Goal: Transaction & Acquisition: Purchase product/service

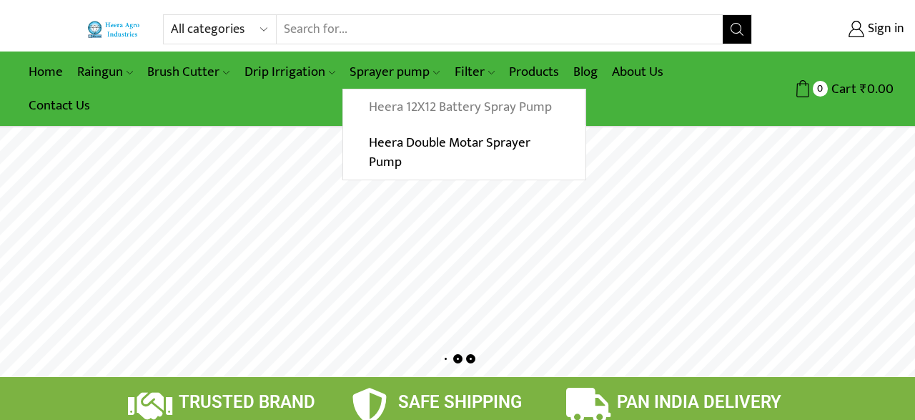
click at [396, 104] on link "Heera 12X12 Battery Spray Pump" at bounding box center [463, 107] width 241 height 36
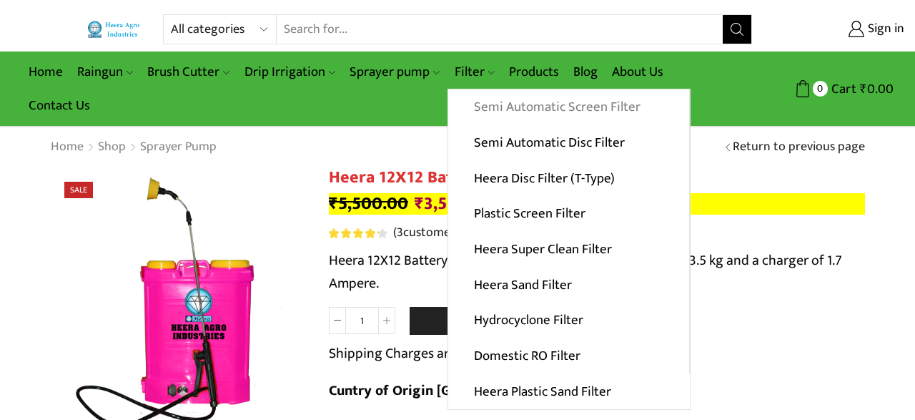
click at [487, 100] on link "Semi Automatic Screen Filter" at bounding box center [568, 107] width 241 height 36
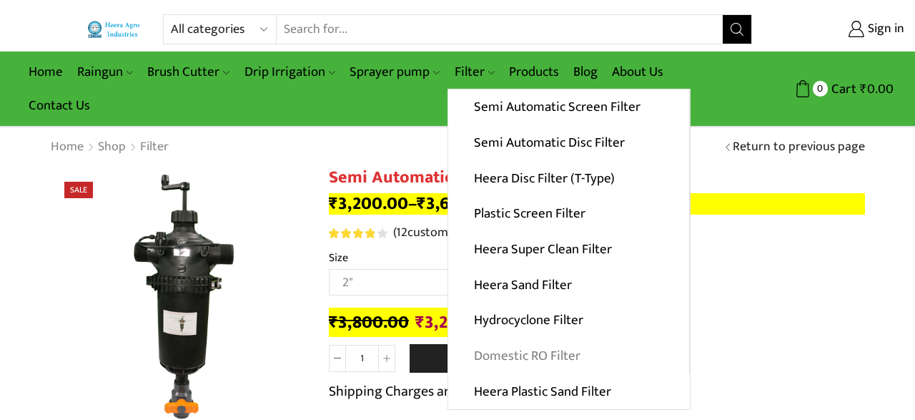
click at [514, 352] on link "Domestic RO Filter" at bounding box center [568, 356] width 241 height 36
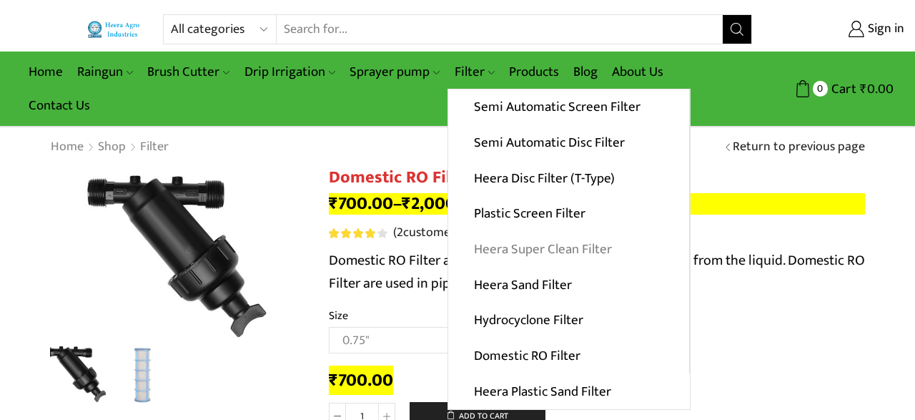
click at [518, 247] on link "Heera Super Clean Filter" at bounding box center [568, 250] width 241 height 36
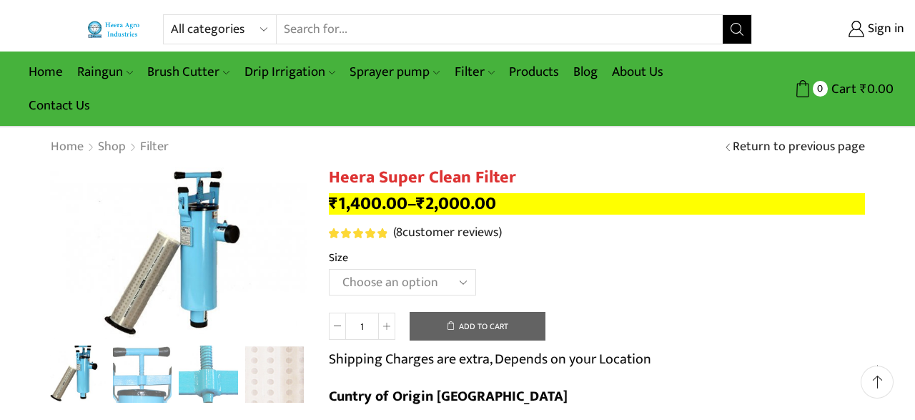
scroll to position [37, 0]
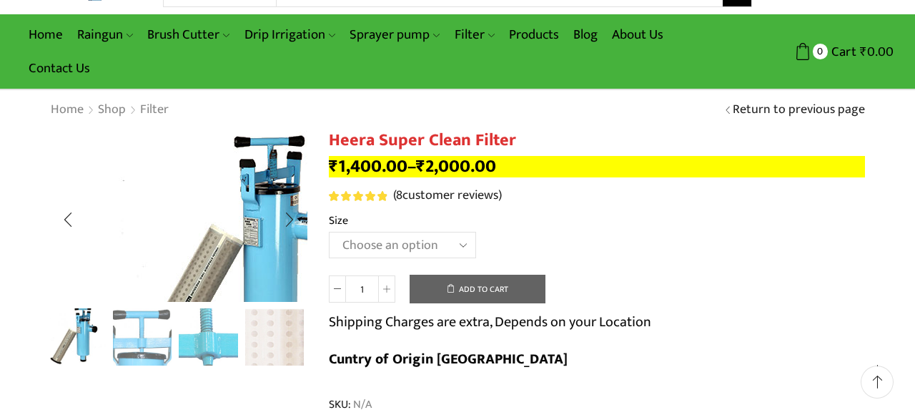
click at [169, 250] on img "1 / 4" at bounding box center [241, 257] width 382 height 254
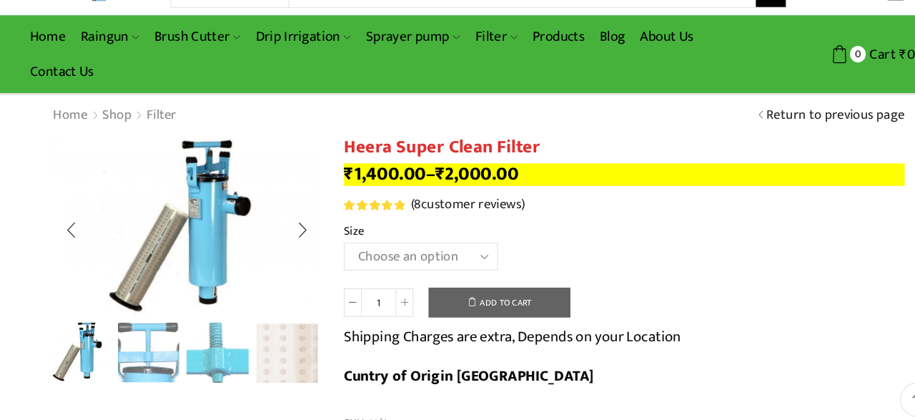
click at [148, 342] on img "2 / 4" at bounding box center [142, 335] width 59 height 59
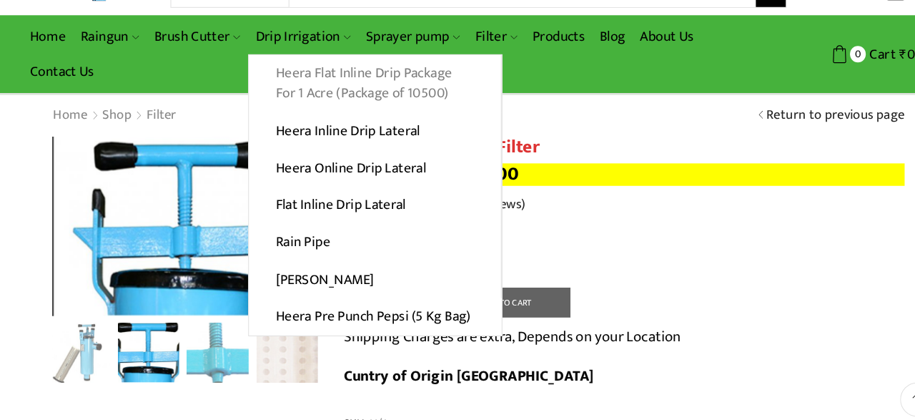
click at [302, 72] on link "Heera Flat Inline Drip Package For 1 Acre (Package of 10500)" at bounding box center [358, 79] width 241 height 55
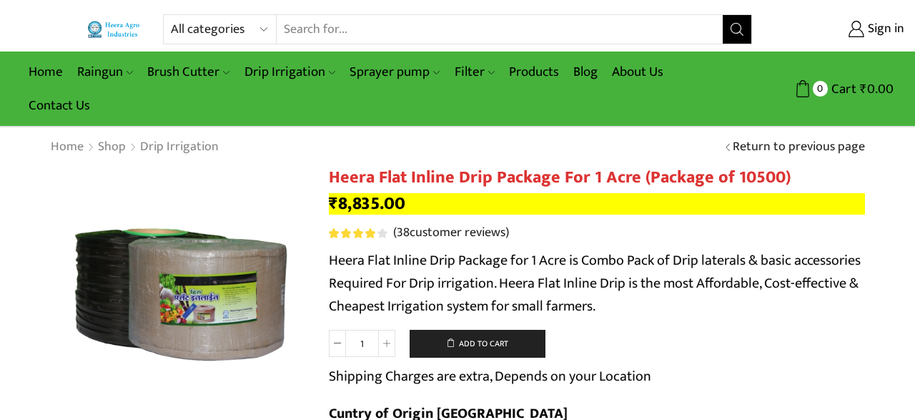
click at [0, 0] on link "Heera Inline Drip Lateral" at bounding box center [0, 0] width 0 height 0
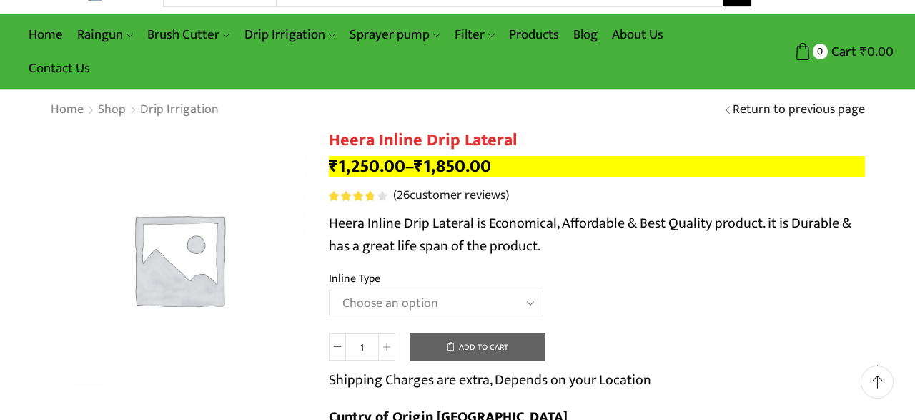
scroll to position [74, 0]
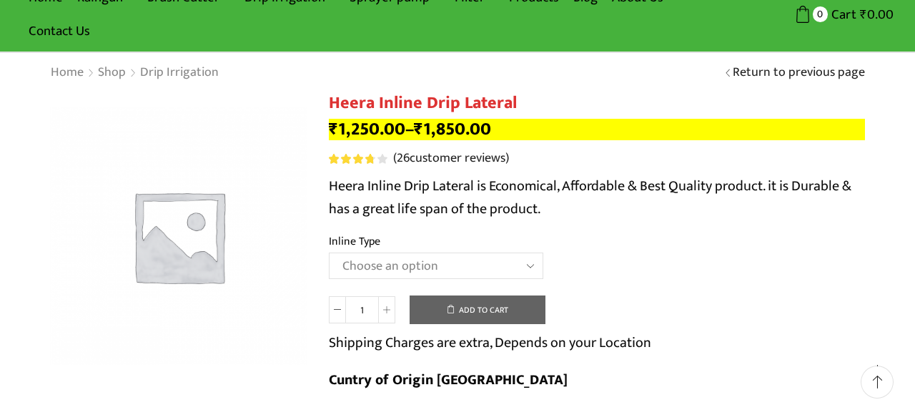
click at [329, 252] on select "Choose an option Heera Inline 12 MM (30CM) Heera Inline 12 MM (38CM) Heera Inli…" at bounding box center [436, 265] width 215 height 26
click at [857, 337] on div "Heera Inline Drip Lateral quantity 1 Add to cart Shipping Charges are extra, De…" at bounding box center [597, 350] width 536 height 110
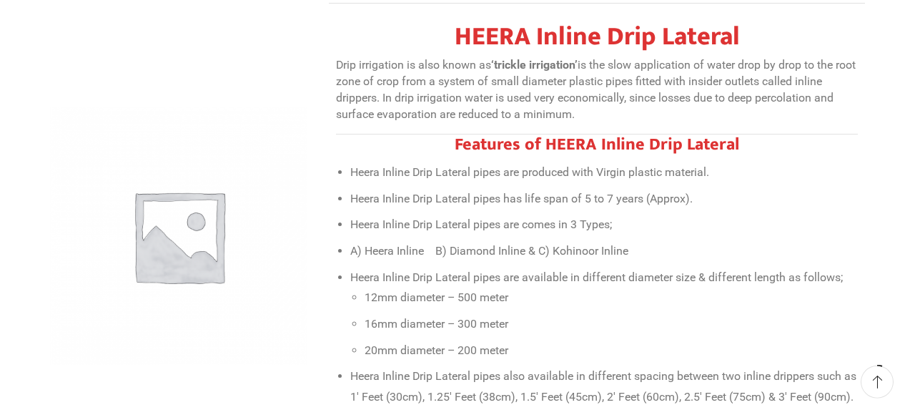
scroll to position [595, 0]
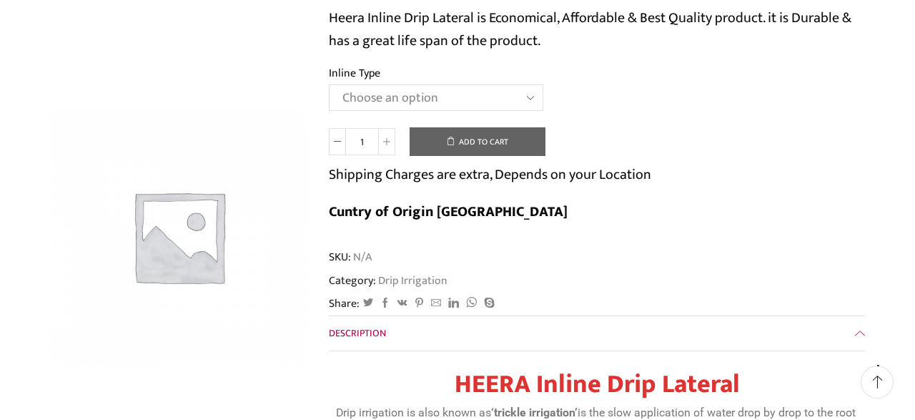
scroll to position [223, 0]
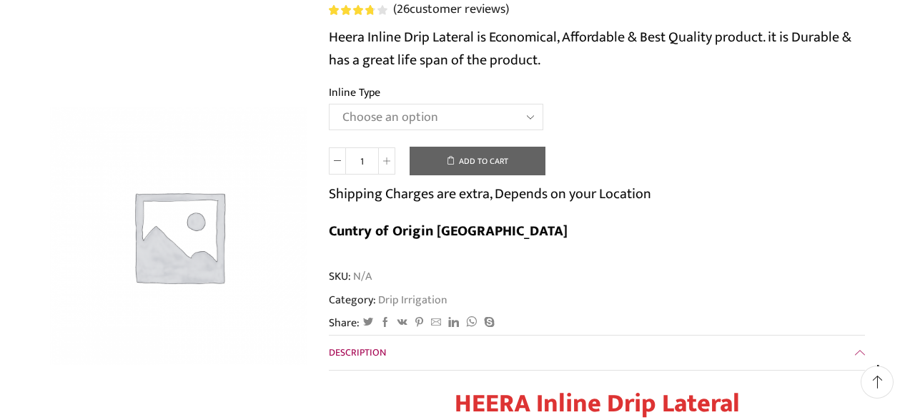
click at [329, 104] on select "Choose an option Heera Inline 12 MM (30CM) Heera Inline 12 MM (38CM) Heera Inli…" at bounding box center [436, 117] width 215 height 26
select select "Heera Inline 16 MM (30CM)"
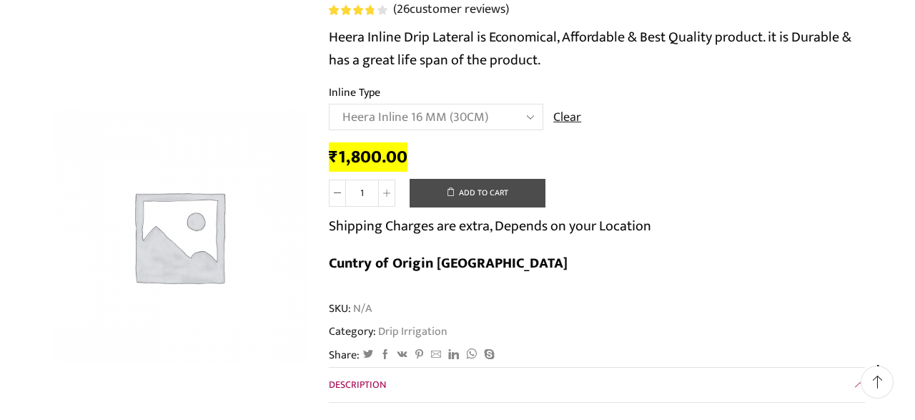
click at [468, 202] on button "Add to cart" at bounding box center [478, 193] width 136 height 29
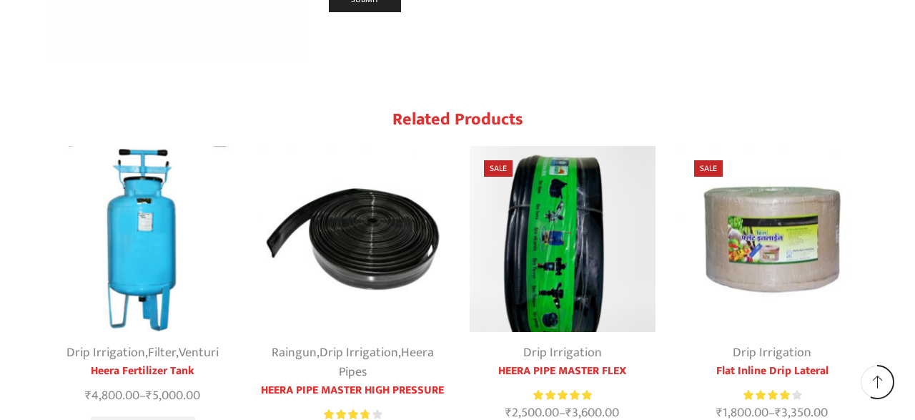
scroll to position [6730, 0]
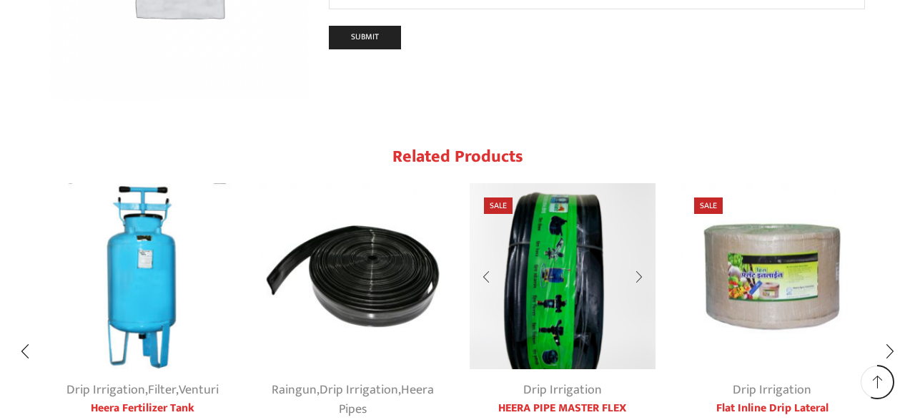
click at [521, 183] on img "3 / 10" at bounding box center [563, 276] width 186 height 186
